Goal: Find contact information: Find contact information

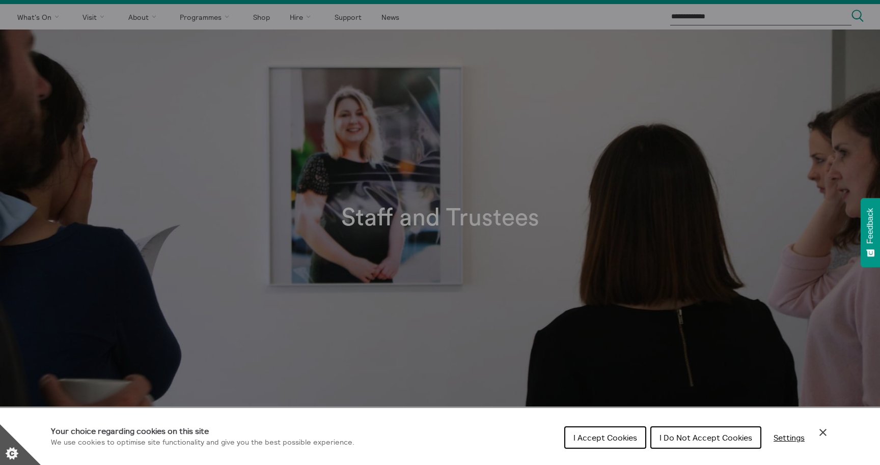
scroll to position [24, 0]
click at [707, 440] on span "I Do Not Accept Cookies" at bounding box center [705, 438] width 93 height 10
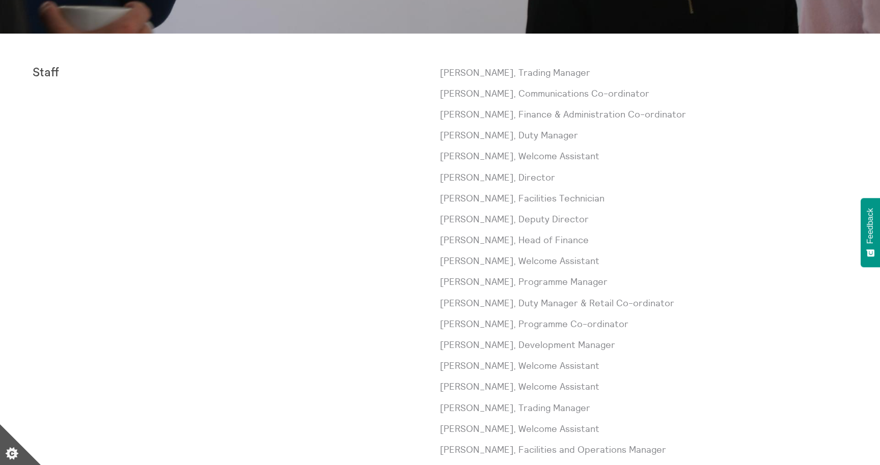
scroll to position [434, 0]
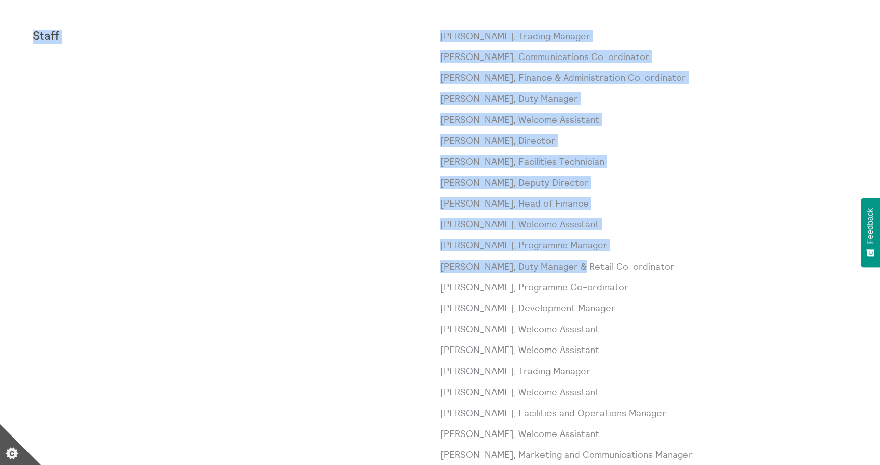
drag, startPoint x: 577, startPoint y: 268, endPoint x: 515, endPoint y: 174, distance: 112.6
click at [515, 174] on body "**********" at bounding box center [440, 465] width 880 height 1799
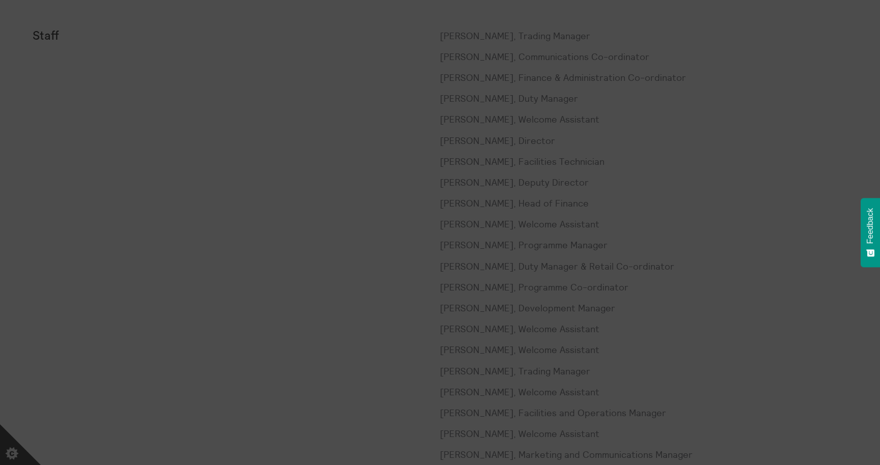
click at [515, 174] on section "**********" at bounding box center [440, 232] width 880 height 465
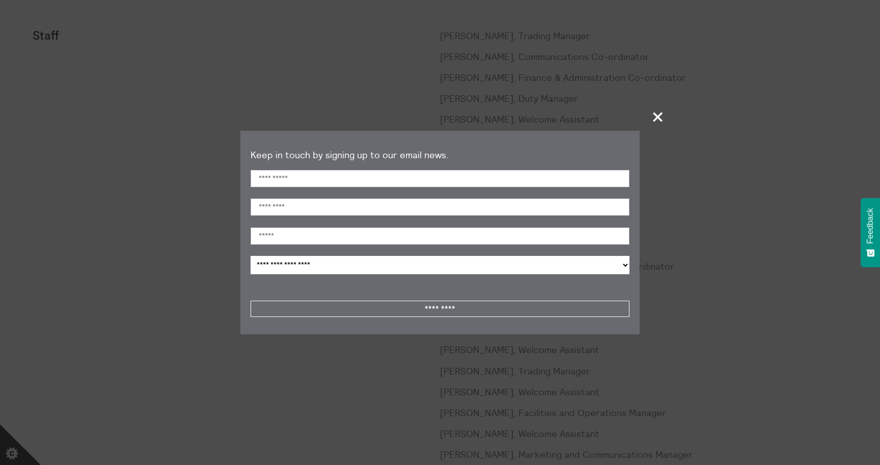
click at [658, 116] on span "+" at bounding box center [658, 117] width 30 height 30
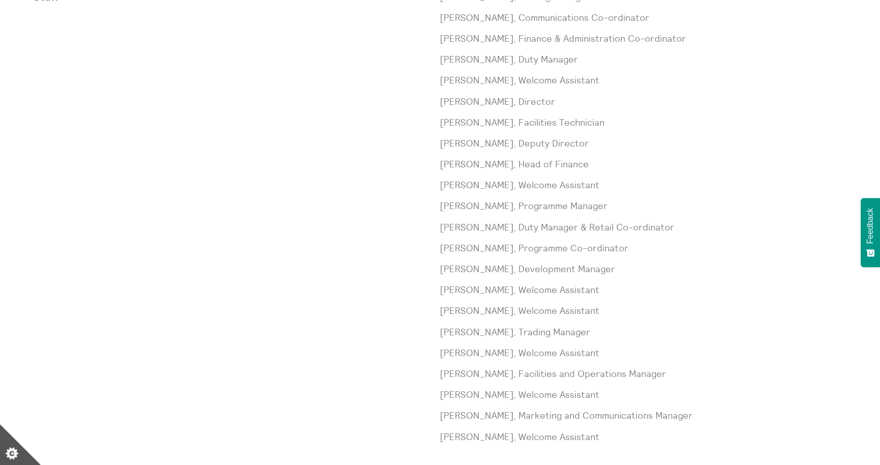
scroll to position [501, 0]
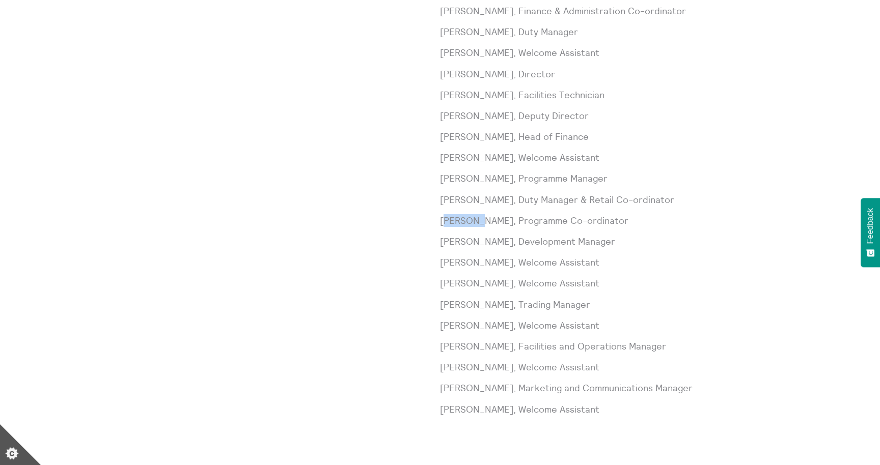
drag, startPoint x: 444, startPoint y: 222, endPoint x: 479, endPoint y: 222, distance: 35.1
click at [479, 222] on p "[PERSON_NAME], Programme Co-ordinator" at bounding box center [643, 220] width 407 height 13
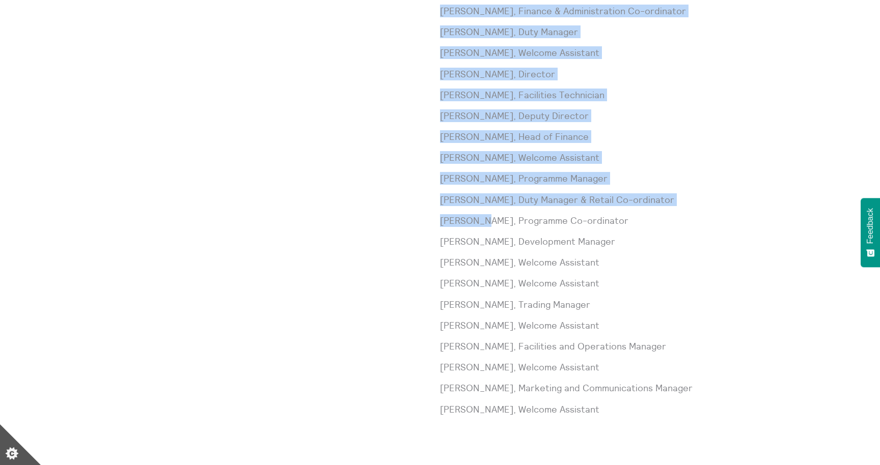
drag, startPoint x: 479, startPoint y: 222, endPoint x: 439, endPoint y: 222, distance: 40.2
click at [439, 222] on div "Staff [PERSON_NAME], Trading Manager [PERSON_NAME], Communications Co-ordinator…" at bounding box center [440, 200] width 815 height 474
click at [439, 222] on div "Staff" at bounding box center [236, 200] width 407 height 474
drag, startPoint x: 439, startPoint y: 222, endPoint x: 474, endPoint y: 224, distance: 35.2
click at [474, 224] on div "Staff [PERSON_NAME], Trading Manager [PERSON_NAME], Communications Co-ordinator…" at bounding box center [440, 200] width 815 height 474
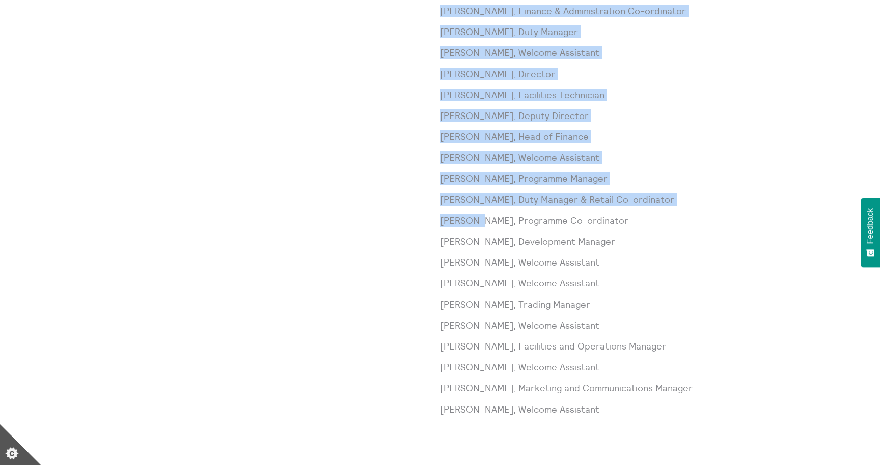
click at [474, 224] on p "[PERSON_NAME], Programme Co-ordinator" at bounding box center [643, 220] width 407 height 13
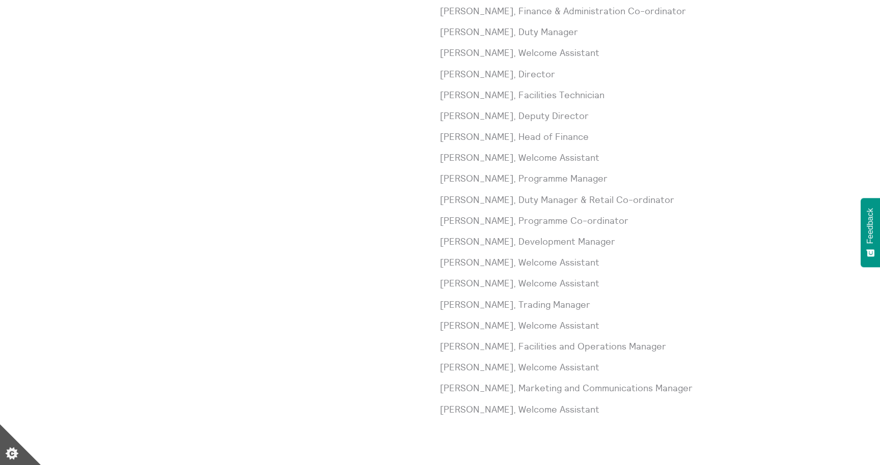
scroll to position [0, 0]
